Goal: Information Seeking & Learning: Learn about a topic

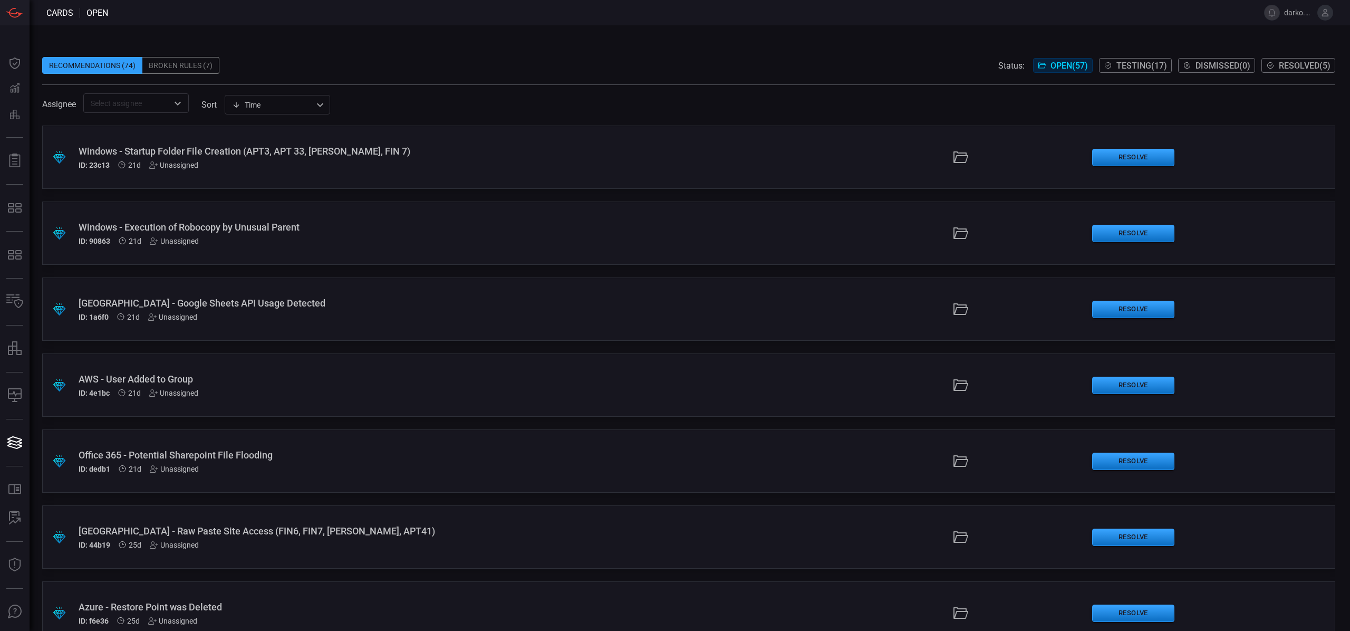
click at [1153, 69] on span "Testing ( 17 )" at bounding box center [1142, 66] width 51 height 10
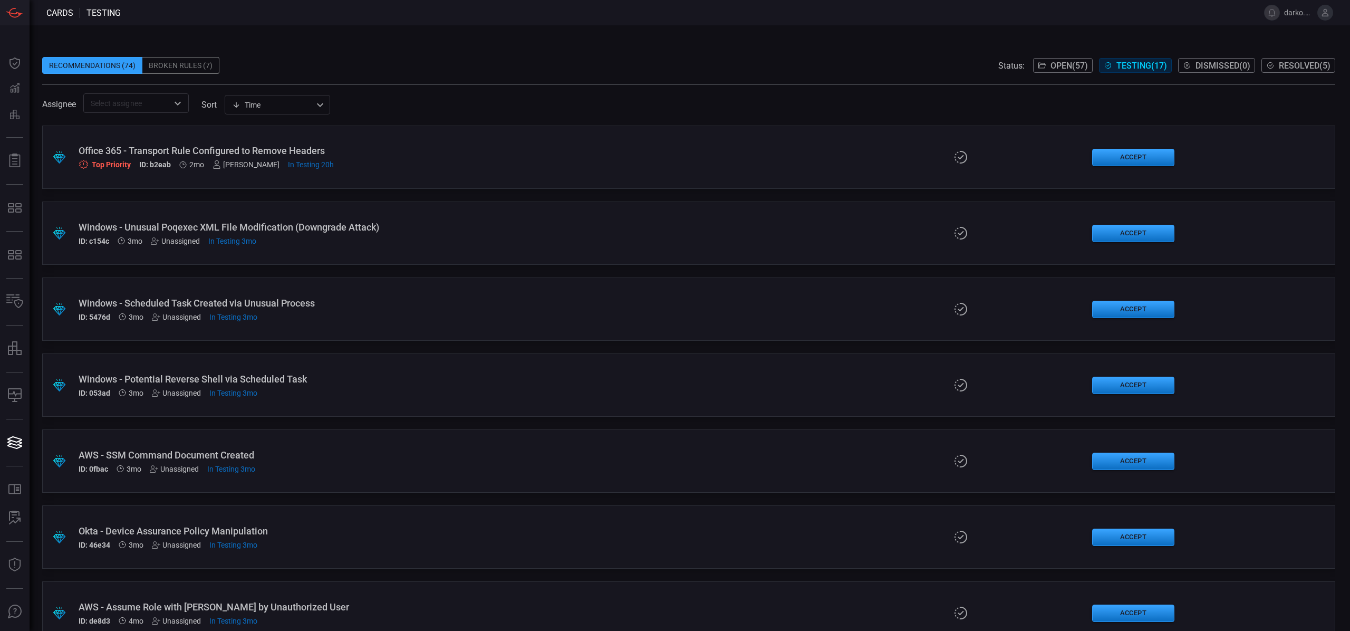
click at [1061, 69] on span "Open ( 57 )" at bounding box center [1069, 66] width 37 height 10
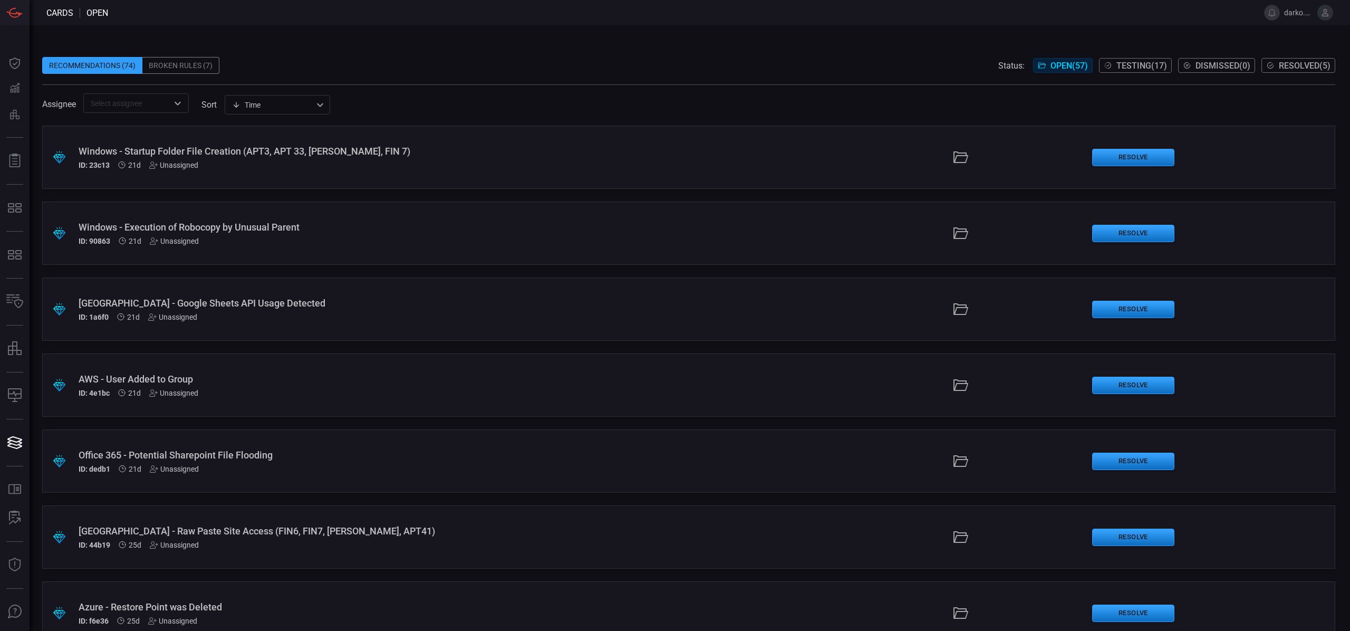
click at [1129, 66] on span "Testing ( 17 )" at bounding box center [1142, 66] width 51 height 10
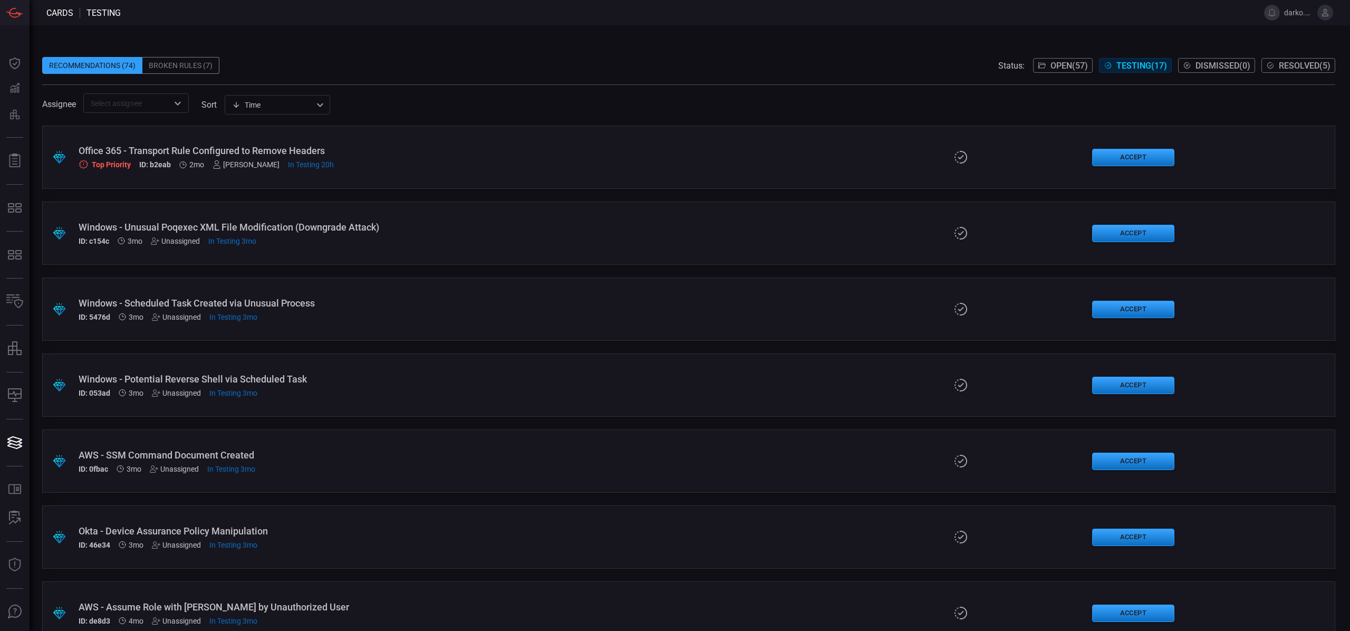
click at [452, 158] on div "Office 365 - Transport Rule Configured to Remove Headers Top Priority ID: b2eab…" at bounding box center [331, 157] width 504 height 24
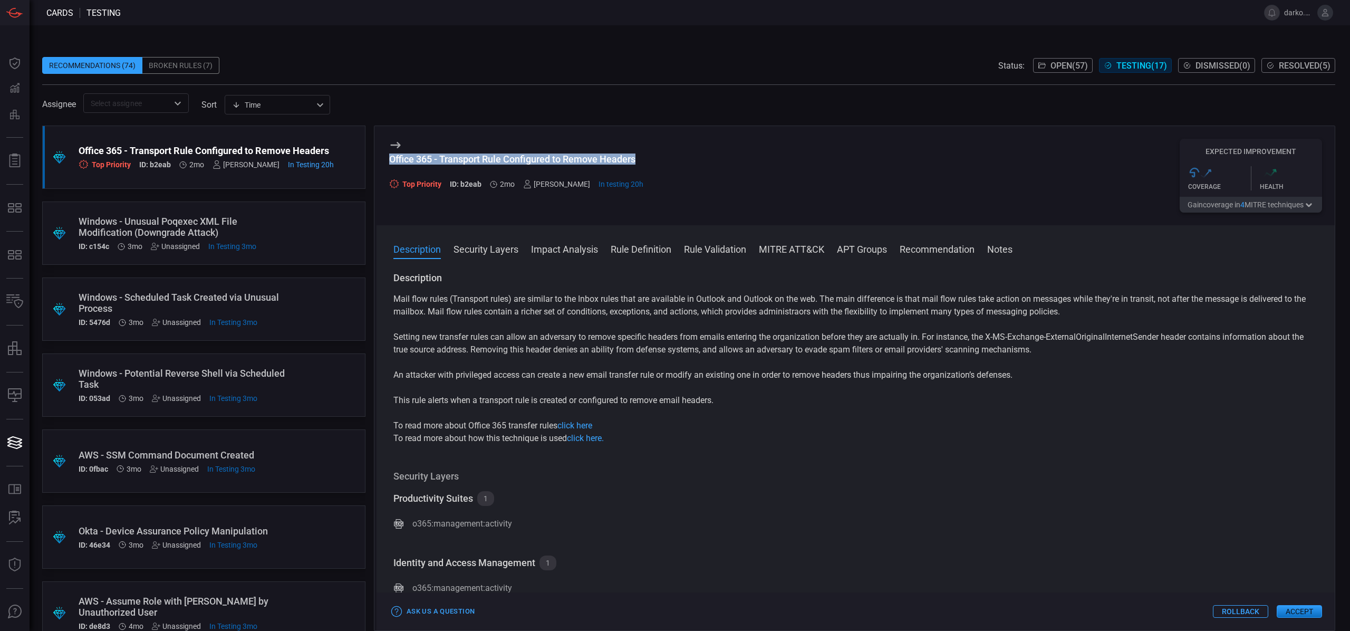
drag, startPoint x: 628, startPoint y: 158, endPoint x: 391, endPoint y: 152, distance: 236.9
click at [390, 152] on div "Office 365 - Transport Rule Configured to Remove Headers Top Priority ID: b2eab…" at bounding box center [856, 175] width 959 height 99
copy div "Office 365 - Transport Rule Configured to Remove Headers"
